Goal: Feedback & Contribution: Submit feedback/report problem

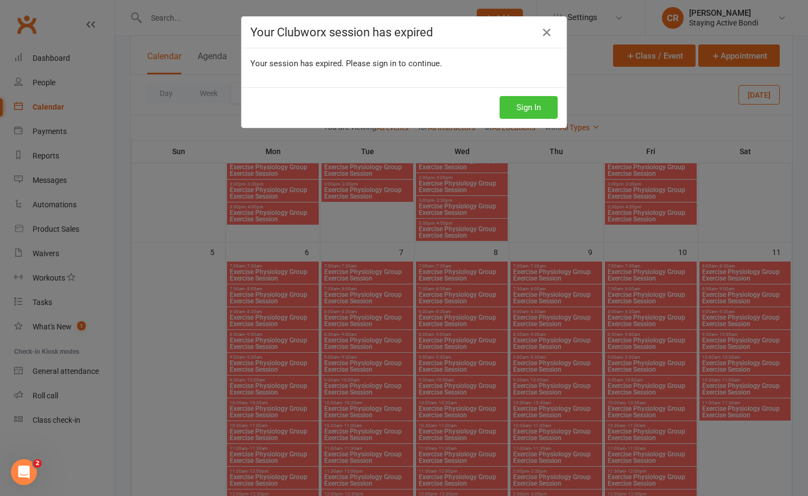
click at [525, 112] on button "Sign In" at bounding box center [529, 107] width 58 height 23
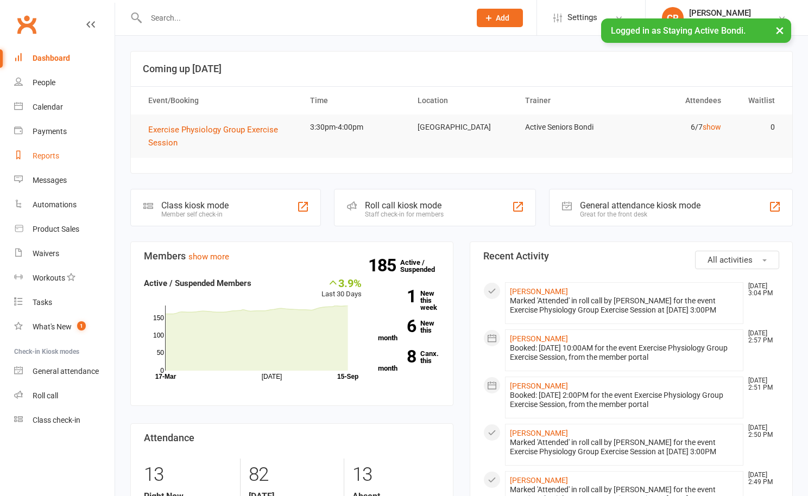
click at [61, 153] on link "Reports" at bounding box center [64, 156] width 100 height 24
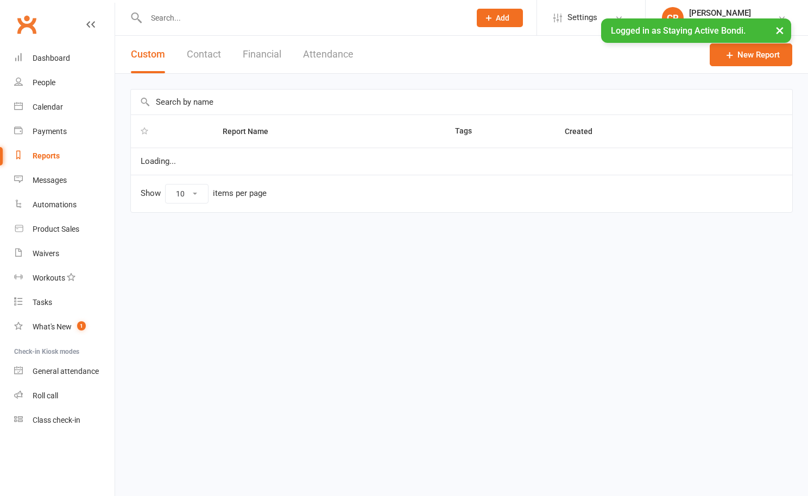
select select "100"
click at [323, 53] on button "Attendance" at bounding box center [328, 54] width 51 height 37
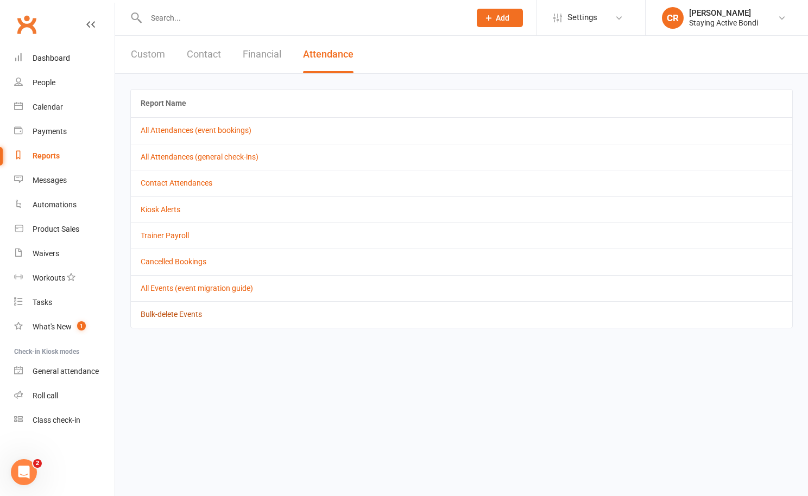
click at [188, 312] on link "Bulk-delete Events" at bounding box center [171, 314] width 61 height 9
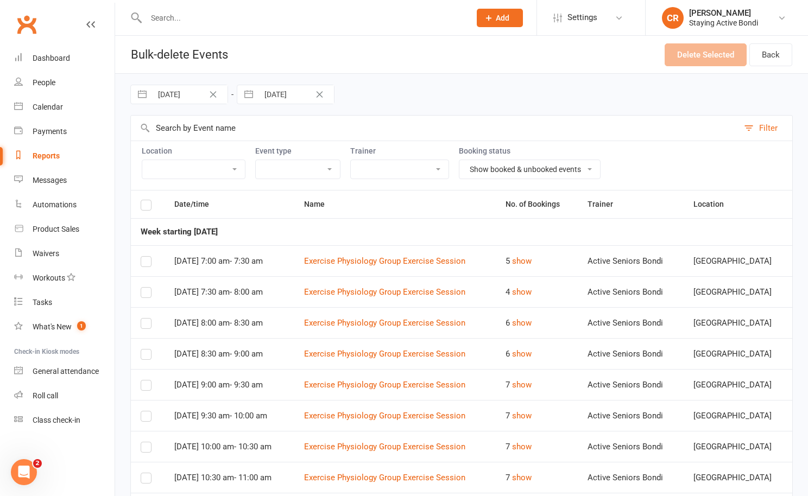
click at [215, 93] on icon "Clear Date" at bounding box center [213, 94] width 8 height 7
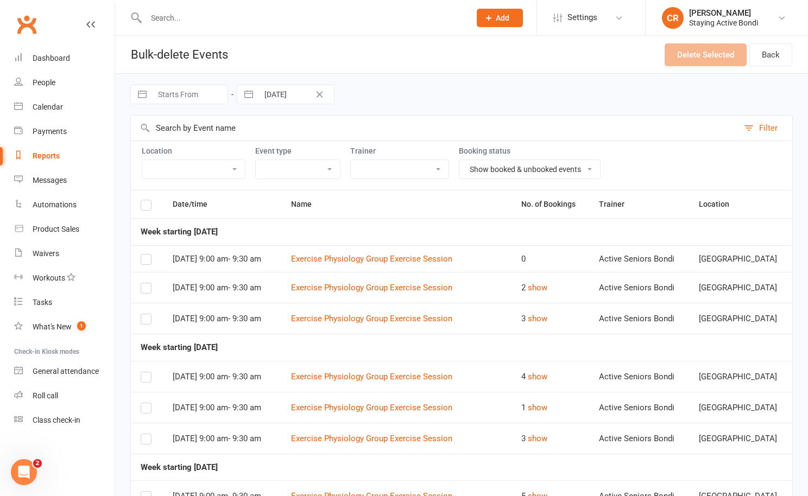
click at [187, 92] on input "Starts From" at bounding box center [189, 94] width 75 height 18
select select "7"
select select "2025"
select select "8"
select select "2025"
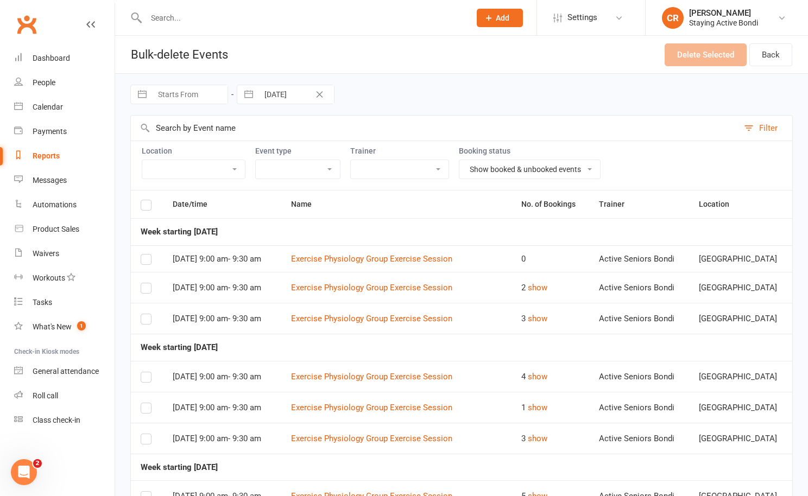
select select "9"
select select "2025"
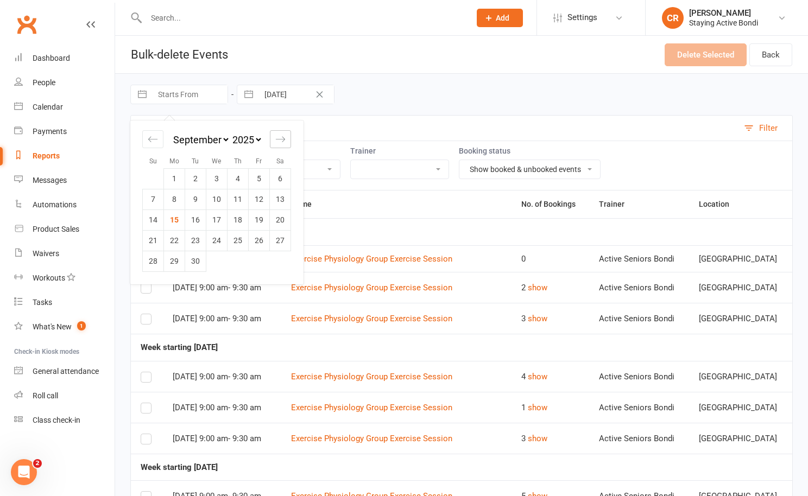
click at [283, 142] on icon "Move forward to switch to the next month." at bounding box center [280, 139] width 10 height 10
select select "10"
select select "2025"
click at [178, 200] on td "6" at bounding box center [174, 199] width 21 height 21
type input "06 Oct 2025"
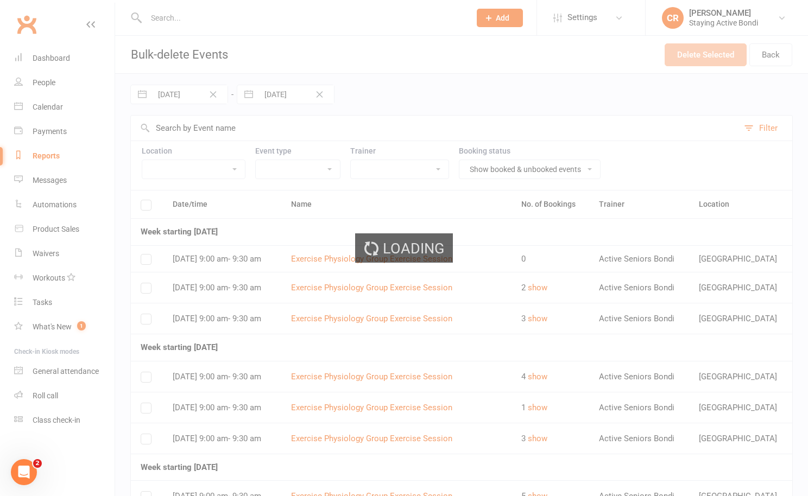
click at [283, 100] on div "Loading" at bounding box center [404, 248] width 808 height 496
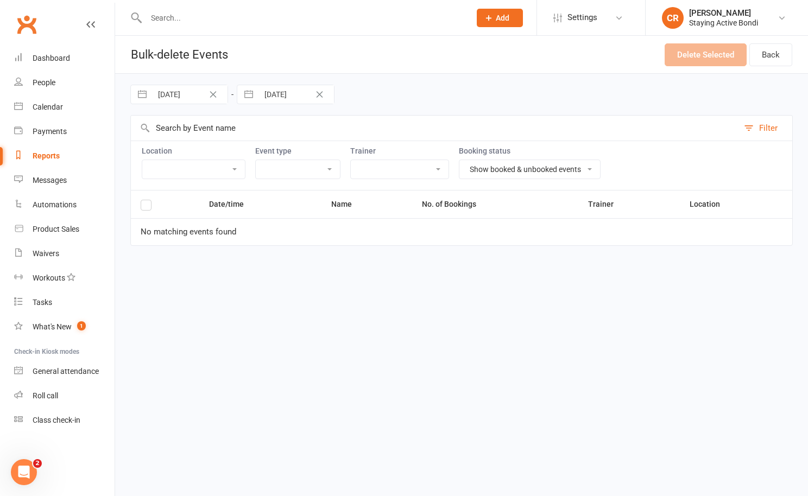
select select "7"
select select "2025"
select select "8"
select select "2025"
select select "9"
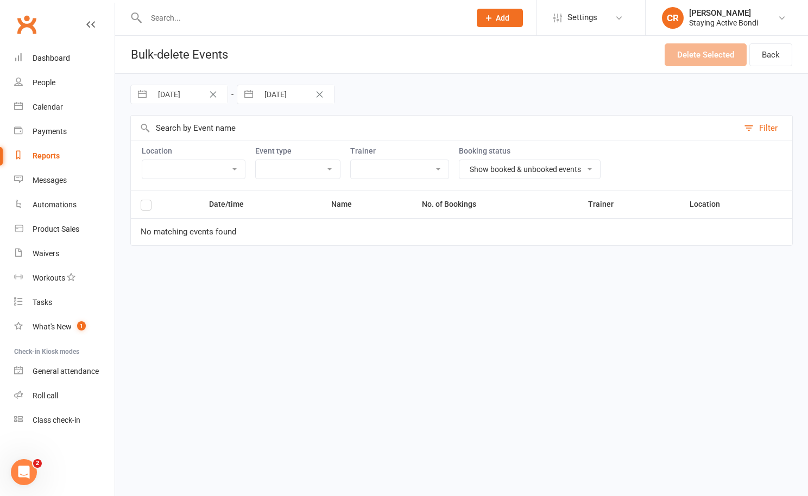
select select "2025"
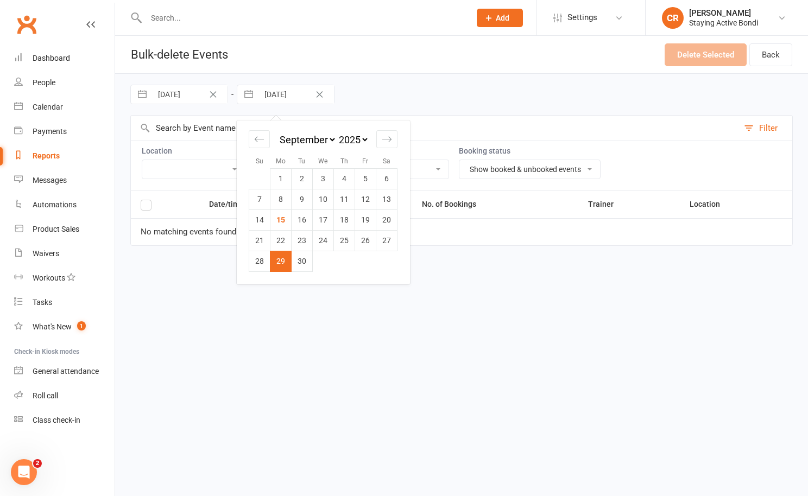
click at [283, 97] on input "29 Sep 2025" at bounding box center [296, 94] width 75 height 18
click at [385, 143] on icon "Move forward to switch to the next month." at bounding box center [387, 139] width 10 height 10
select select "10"
select select "2025"
click at [284, 202] on td "6" at bounding box center [280, 199] width 21 height 21
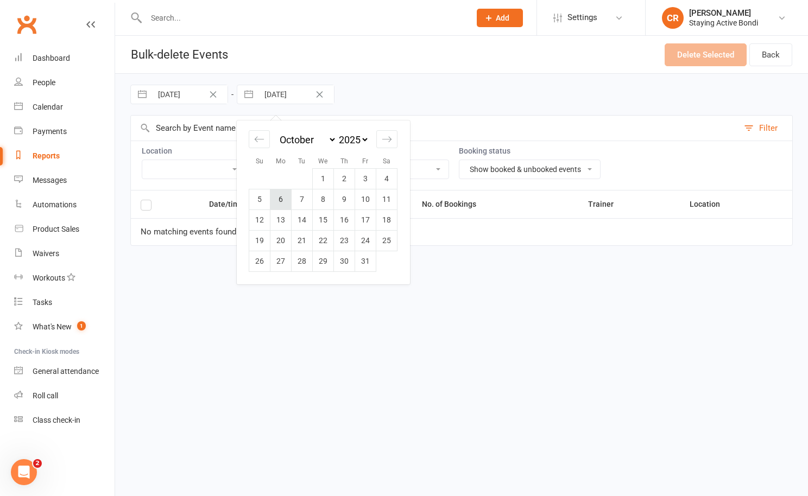
type input "06 Oct 2025"
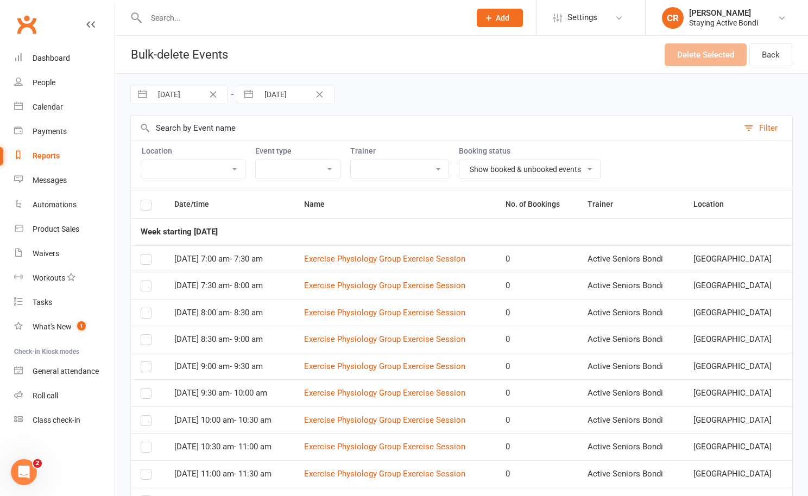
click at [148, 207] on label at bounding box center [146, 207] width 11 height 0
click at [148, 200] on input "checkbox" at bounding box center [146, 200] width 11 height 0
click at [686, 54] on button "Delete Selected (15)" at bounding box center [698, 54] width 97 height 23
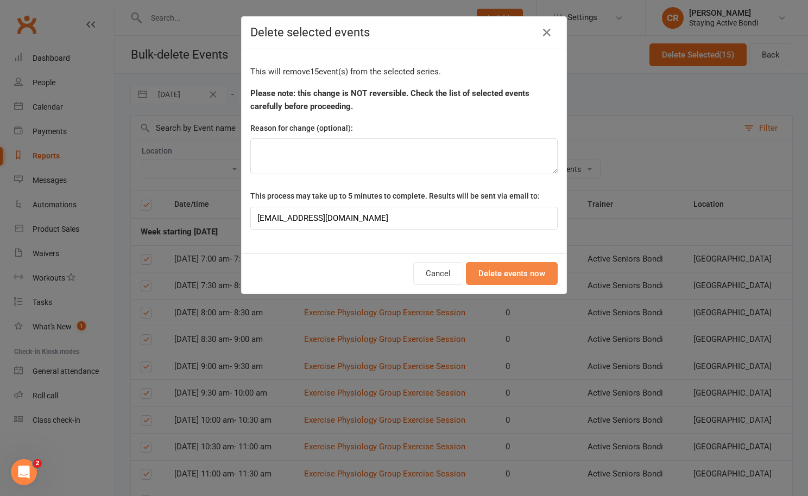
click at [517, 281] on button "Delete events now" at bounding box center [512, 273] width 92 height 23
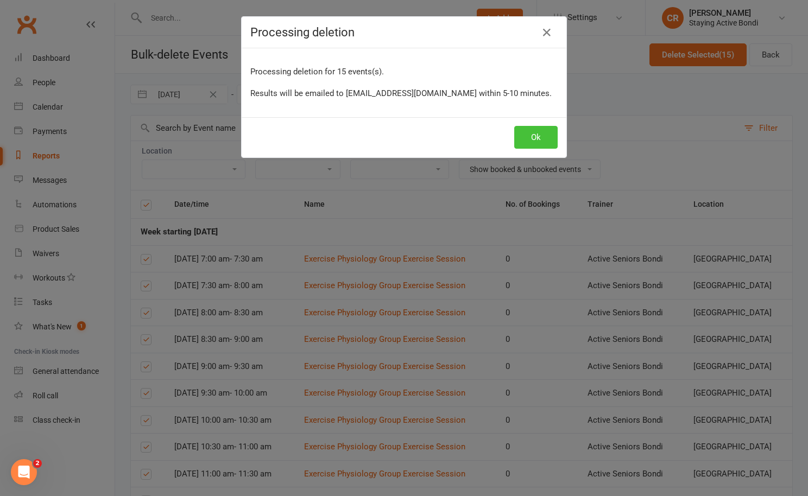
click at [526, 145] on button "Ok" at bounding box center [535, 137] width 43 height 23
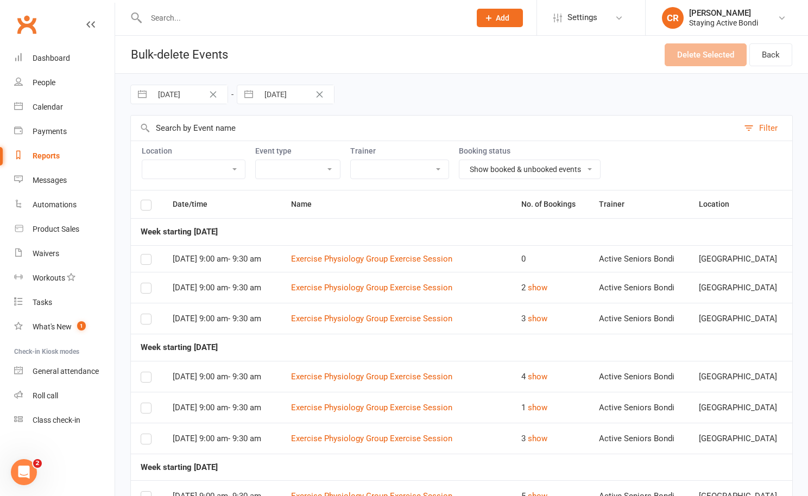
click at [212, 15] on input "text" at bounding box center [303, 17] width 320 height 15
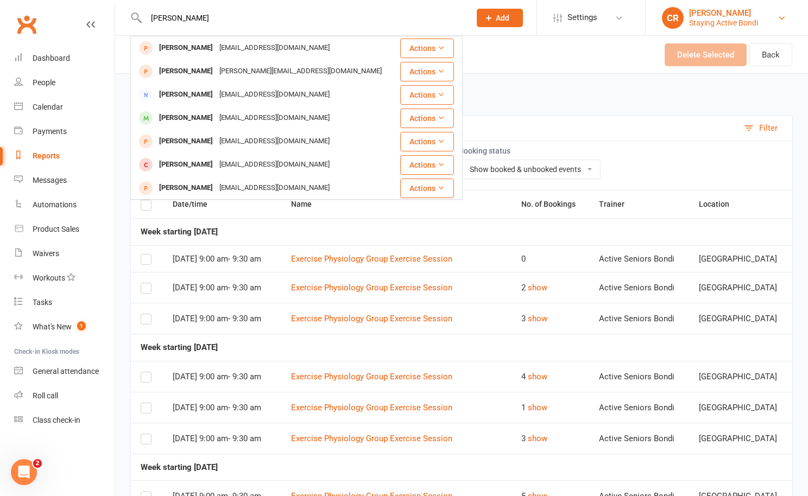
type input "pate"
click at [703, 18] on div "Staying Active Bondi" at bounding box center [723, 23] width 69 height 10
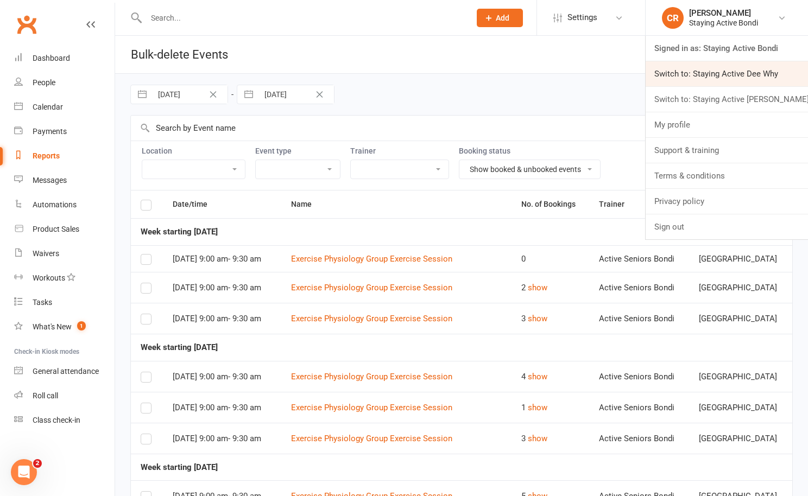
click at [717, 71] on link "Switch to: Staying Active Dee Why" at bounding box center [727, 73] width 162 height 25
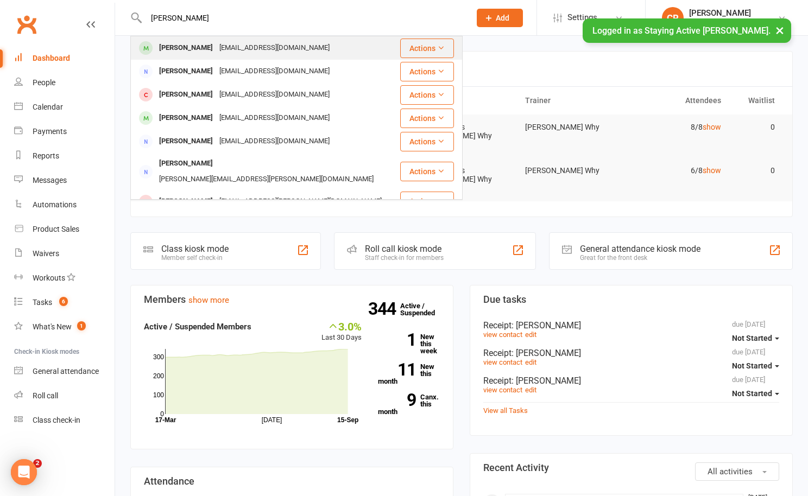
type input "patel"
click at [255, 41] on div "mpat3150@gmail.com" at bounding box center [274, 48] width 117 height 16
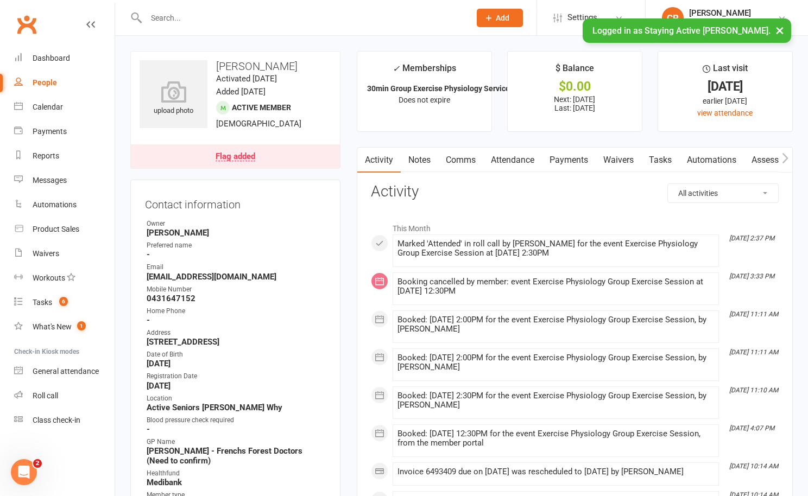
click at [405, 163] on link "Notes" at bounding box center [419, 160] width 37 height 25
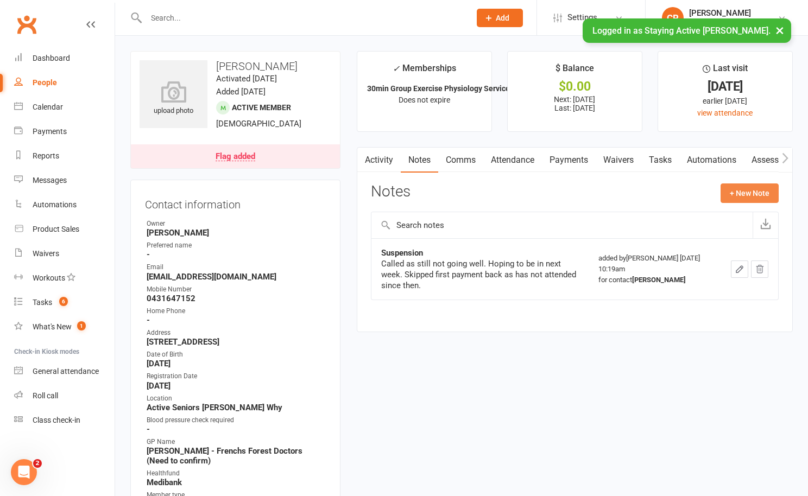
click at [736, 192] on button "+ New Note" at bounding box center [750, 194] width 58 height 20
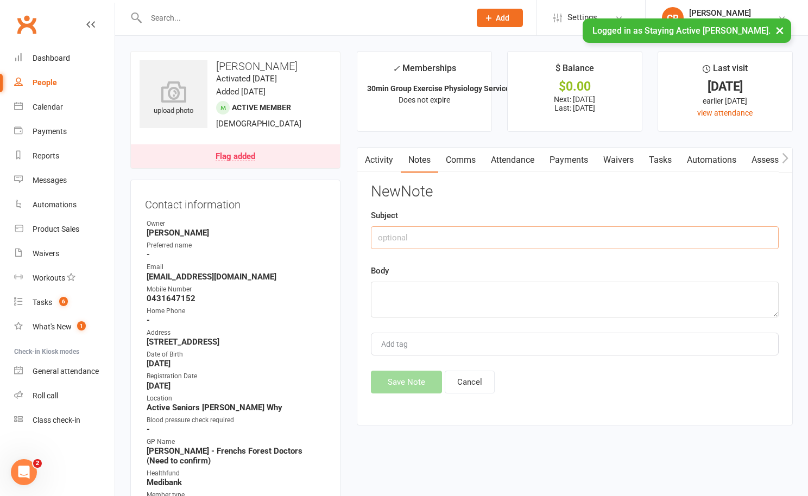
click at [470, 241] on input "text" at bounding box center [575, 237] width 408 height 23
type input "Fell setting up for sb exercise"
click at [440, 312] on textarea at bounding box center [575, 300] width 408 height 36
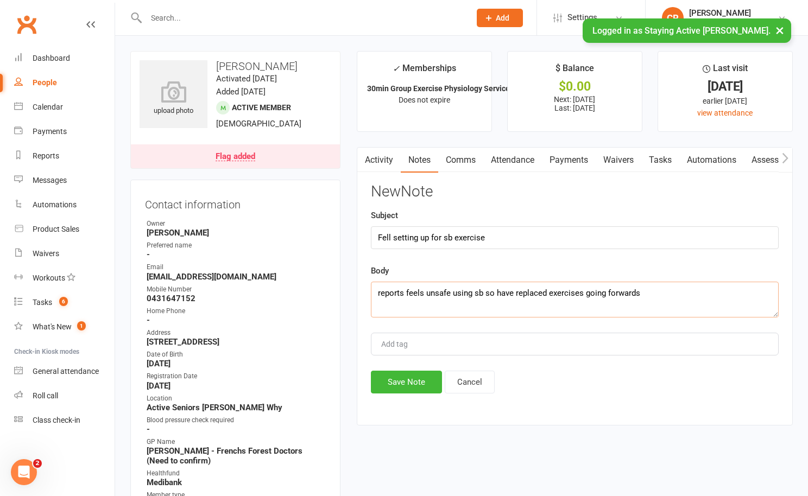
drag, startPoint x: 648, startPoint y: 299, endPoint x: 369, endPoint y: 299, distance: 278.6
click at [369, 299] on div "Activity Notes Comms Attendance Payments Waivers Tasks Automations Assessments …" at bounding box center [575, 286] width 436 height 279
type textarea "reports feels unsafe using sb so have replaced exercises going forwards"
click at [404, 375] on button "Save Note" at bounding box center [406, 382] width 71 height 23
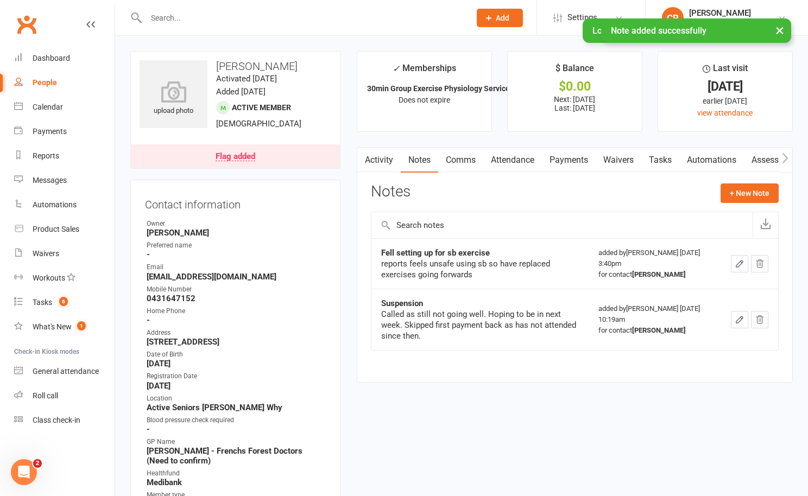
click at [284, 158] on link "Flag added" at bounding box center [235, 156] width 209 height 24
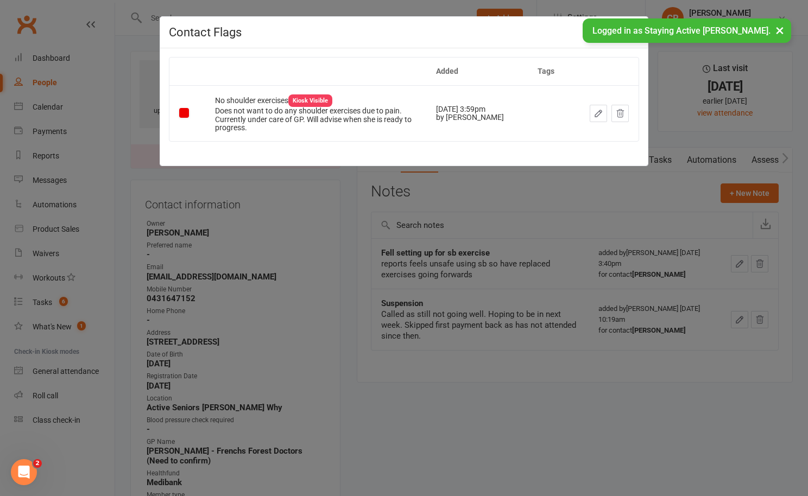
click at [598, 115] on icon "button" at bounding box center [598, 113] width 7 height 7
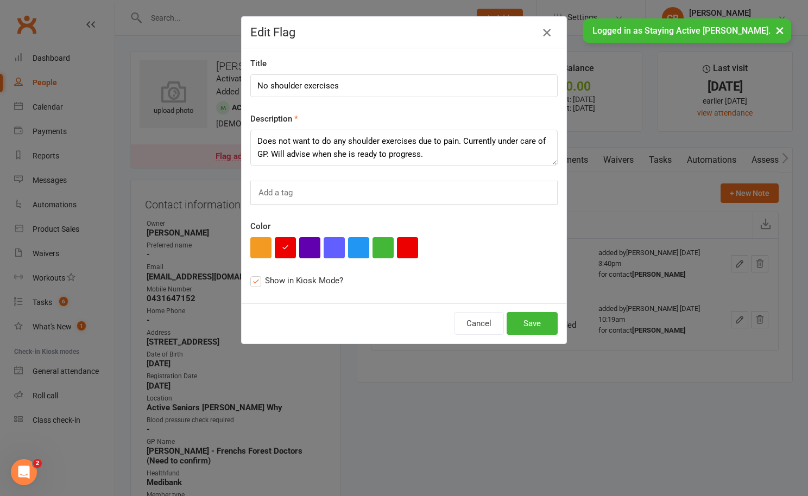
click at [549, 34] on icon "button" at bounding box center [546, 32] width 13 height 13
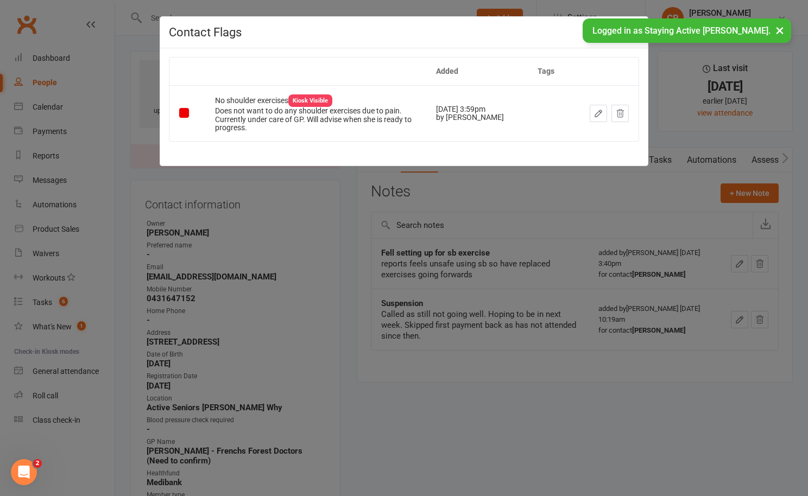
click at [782, 29] on button "×" at bounding box center [780, 29] width 20 height 23
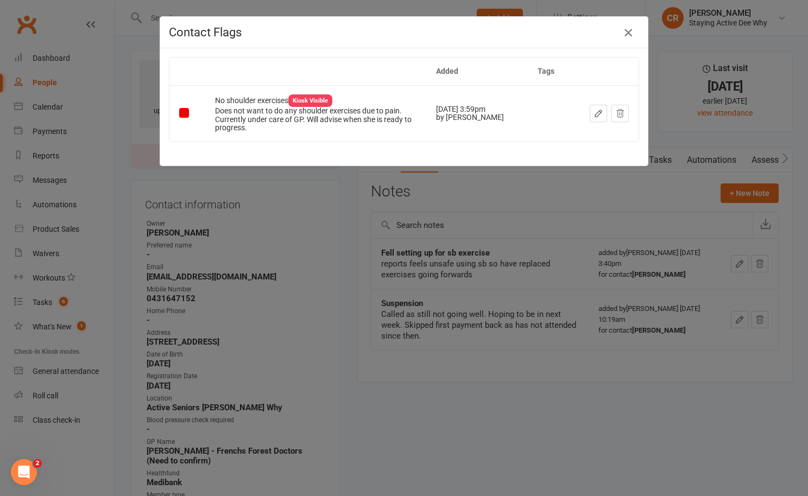
click at [630, 33] on icon "button" at bounding box center [628, 32] width 13 height 13
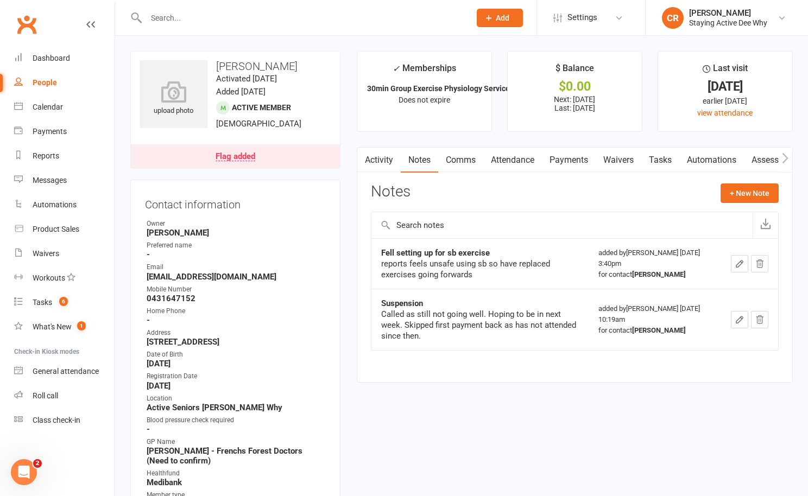
scroll to position [250, 0]
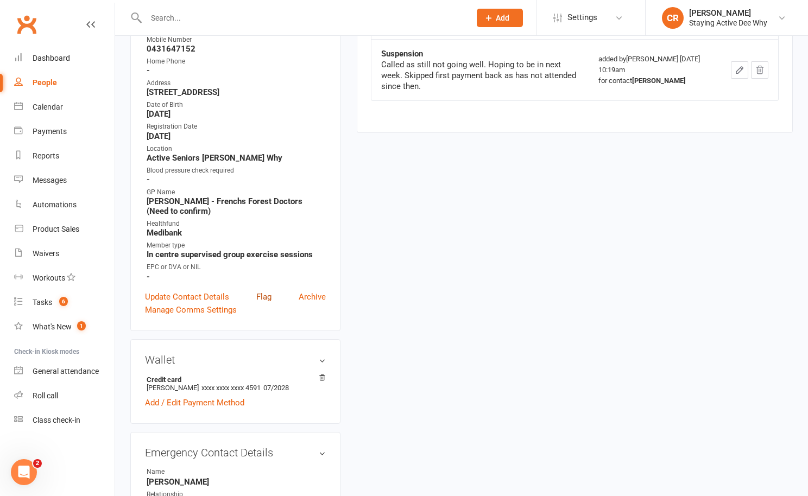
click at [262, 301] on link "Flag" at bounding box center [263, 297] width 15 height 13
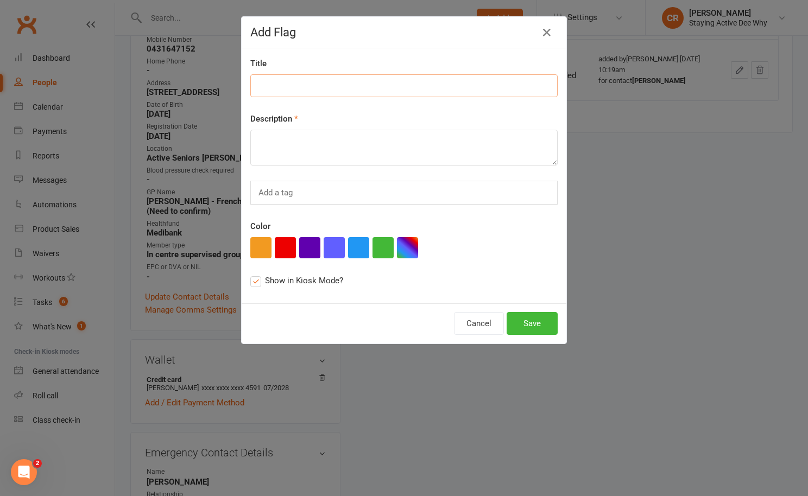
click at [350, 86] on input at bounding box center [403, 85] width 307 height 23
type input "Fall doing SB exercises 15/9"
click at [316, 154] on textarea at bounding box center [403, 148] width 307 height 36
paste textarea "reports feels unsafe using sb so have replaced exercises going forwards"
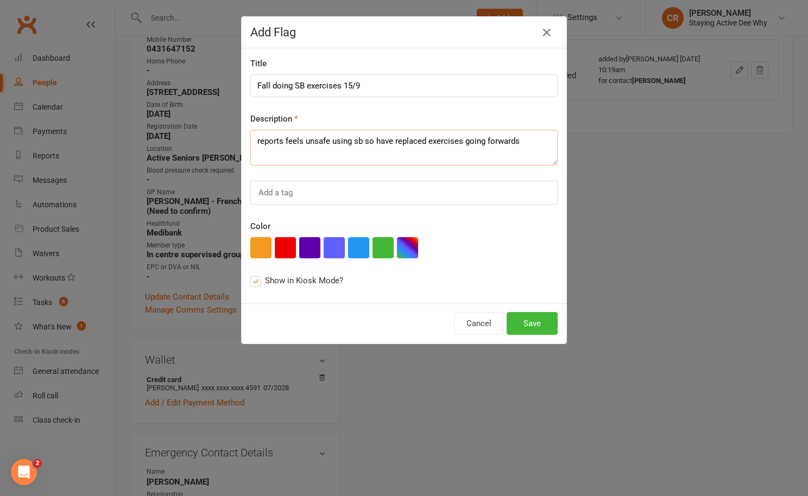
click at [273, 146] on textarea "reports feels unsafe using sb so have replaced exercises going forwards" at bounding box center [403, 148] width 307 height 36
click at [259, 145] on textarea "reports feels unsafe using sb so have replaced exercises going forwards" at bounding box center [403, 148] width 307 height 36
type textarea "Reports feels unsafe using sb so have replaced exercises going forwards"
click at [537, 319] on button "Save" at bounding box center [532, 323] width 51 height 23
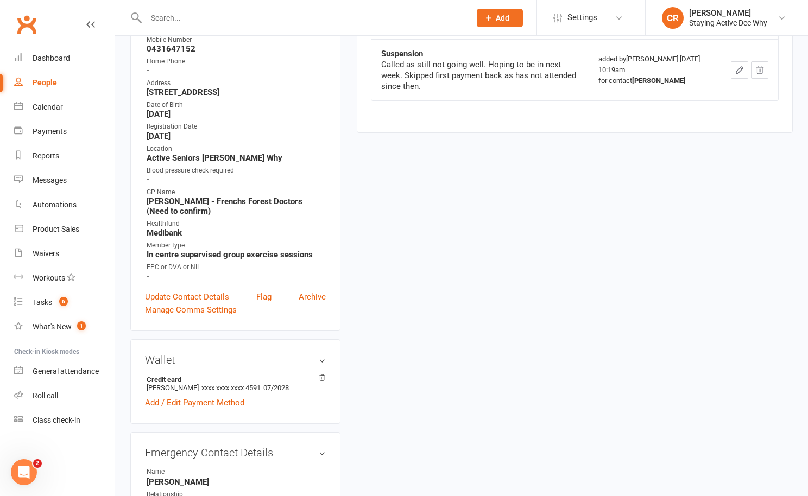
scroll to position [0, 0]
